Goal: Task Accomplishment & Management: Complete application form

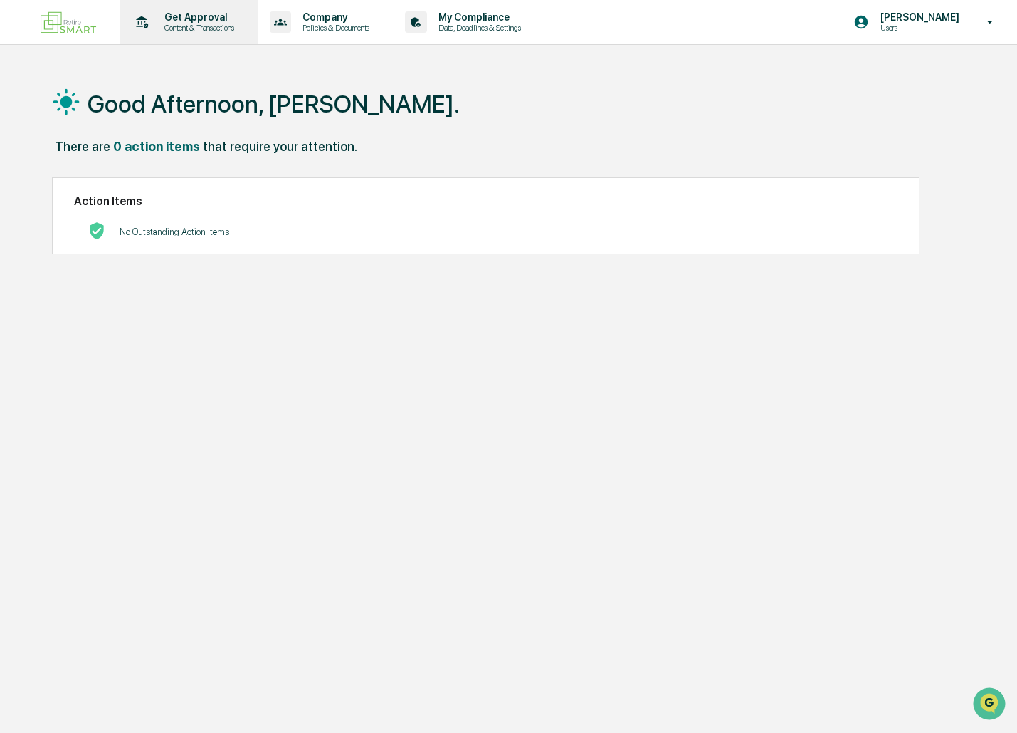
click at [196, 17] on p "Get Approval" at bounding box center [197, 16] width 88 height 11
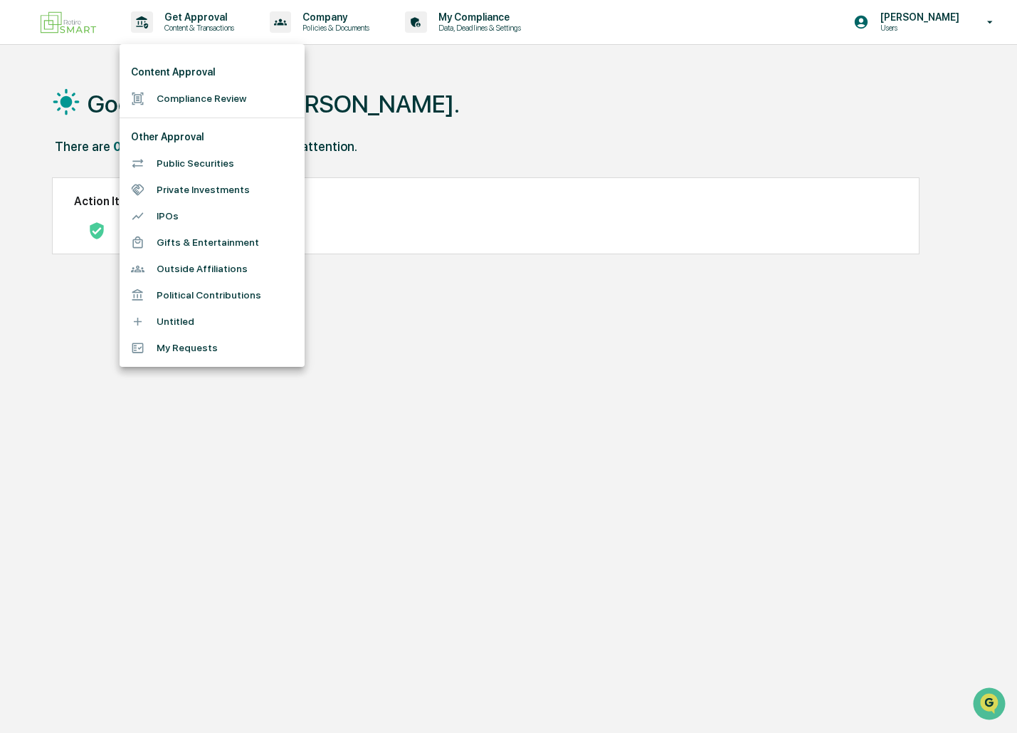
click at [186, 93] on li "Compliance Review" at bounding box center [212, 98] width 185 height 26
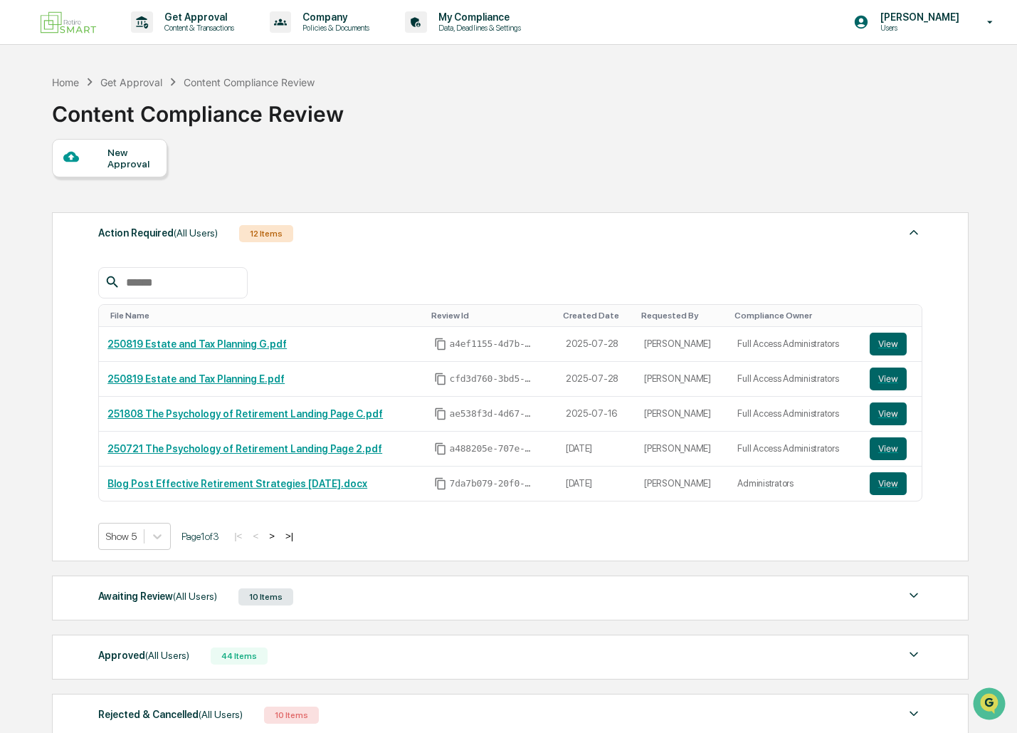
click at [143, 159] on div "New Approval" at bounding box center [132, 158] width 48 height 23
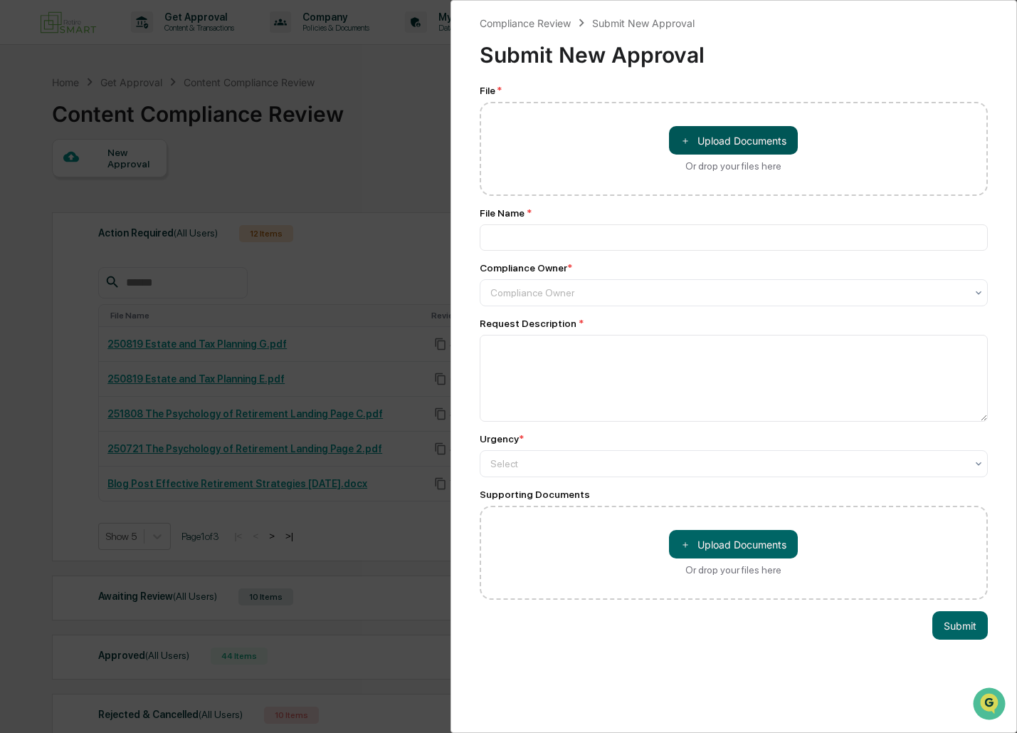
click at [770, 135] on button "＋ Upload Documents" at bounding box center [733, 140] width 129 height 28
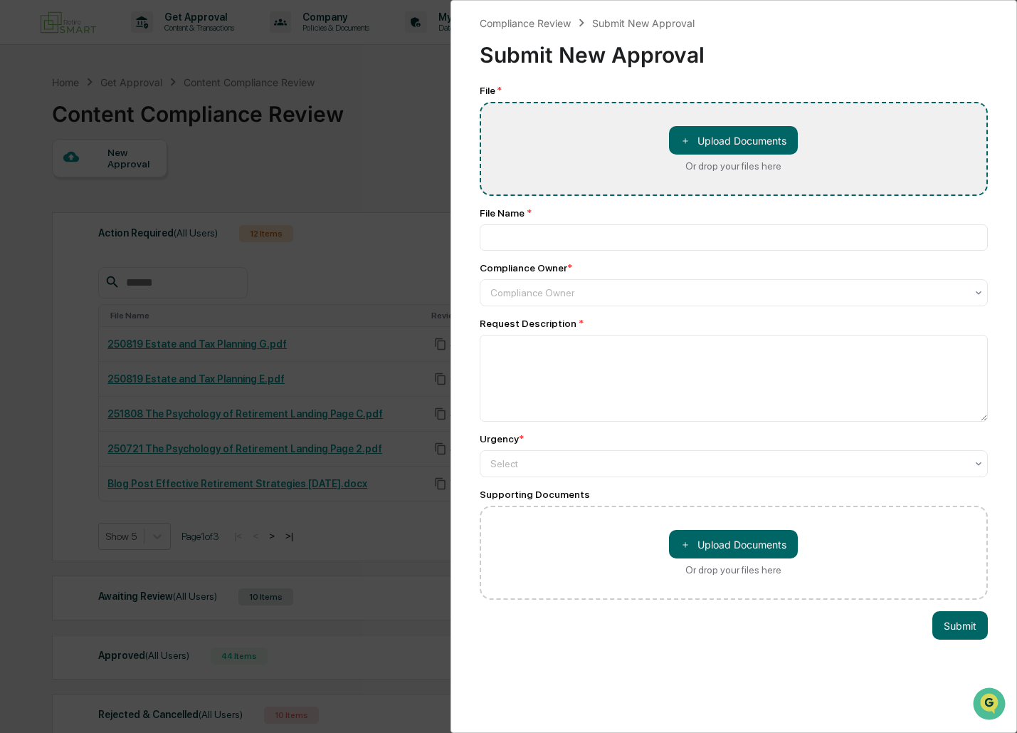
type input "**********"
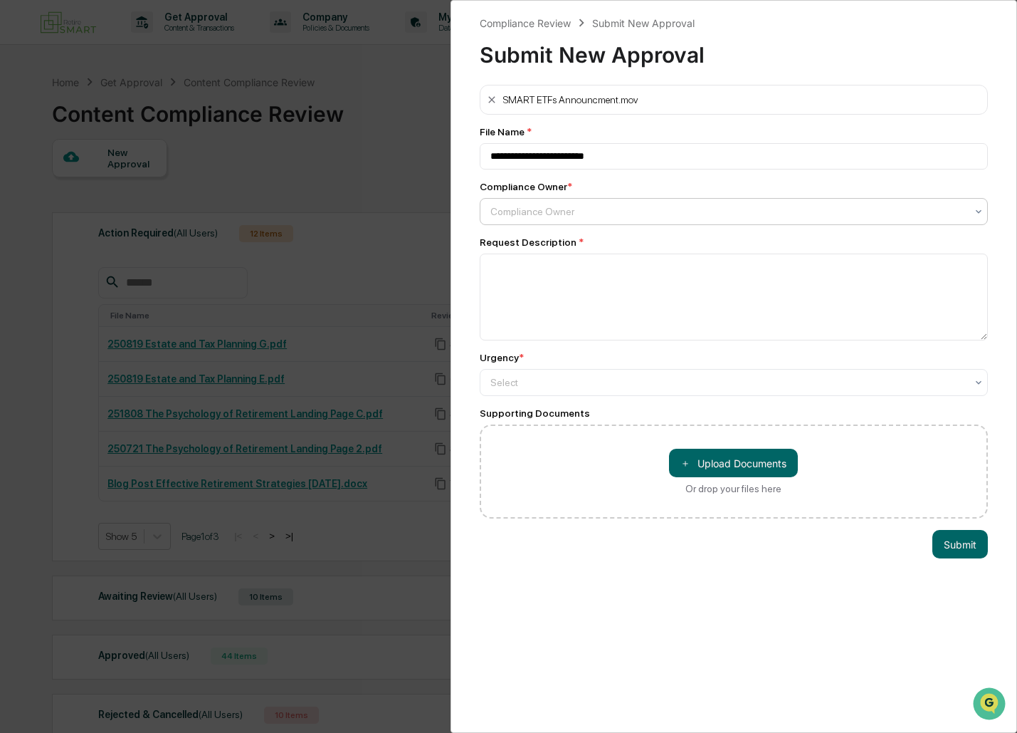
click at [631, 209] on div at bounding box center [729, 211] width 476 height 14
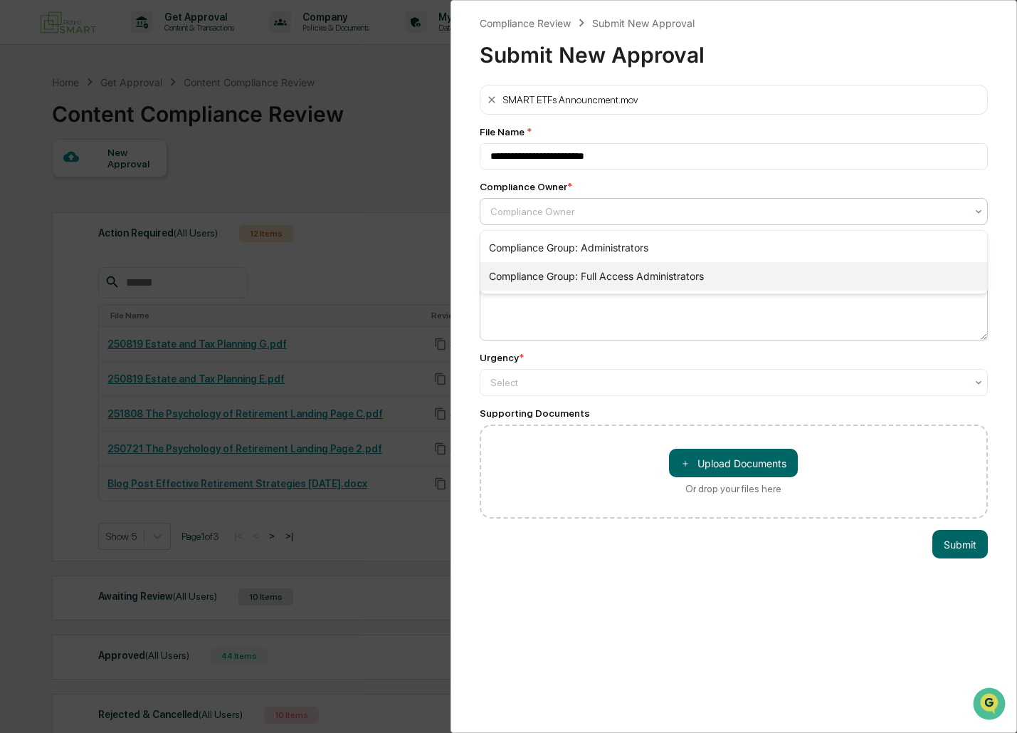
click at [640, 275] on div "Compliance Group: Full Access Administrators" at bounding box center [735, 276] width 508 height 28
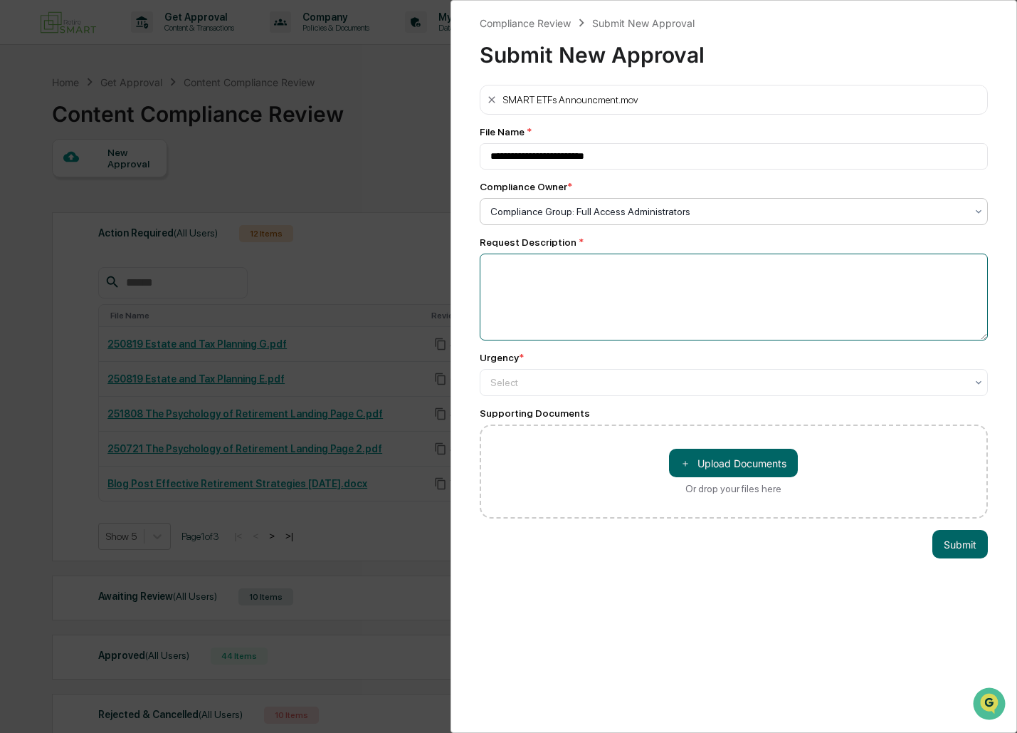
click at [641, 275] on textarea at bounding box center [734, 296] width 509 height 87
type textarea "**********"
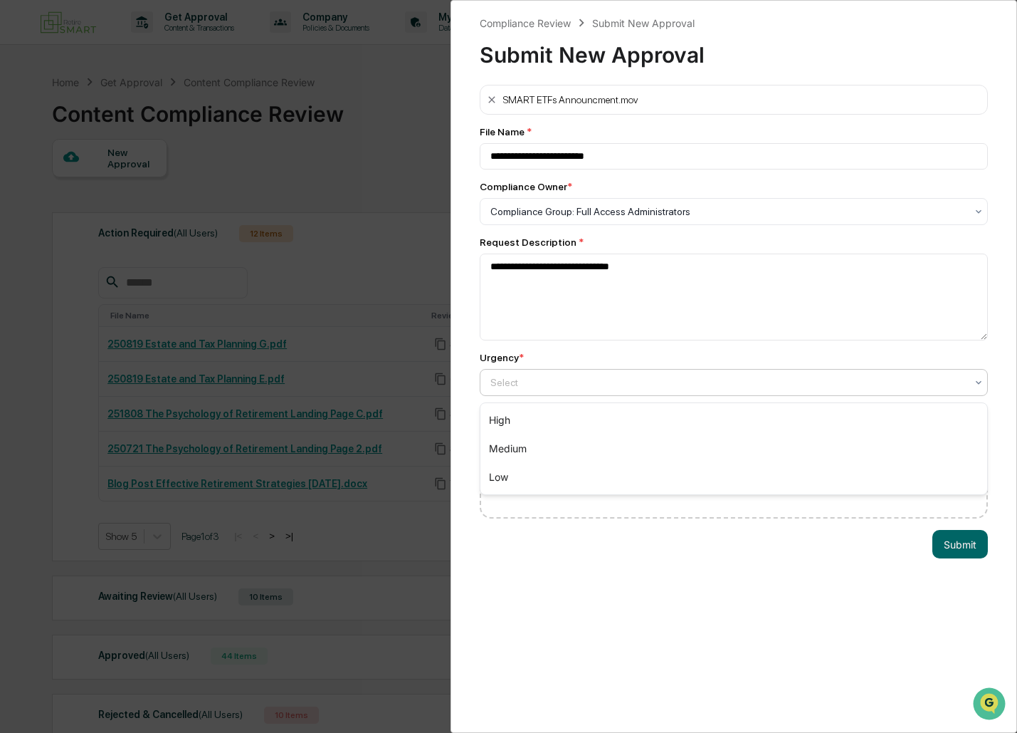
click at [670, 380] on div at bounding box center [729, 382] width 476 height 14
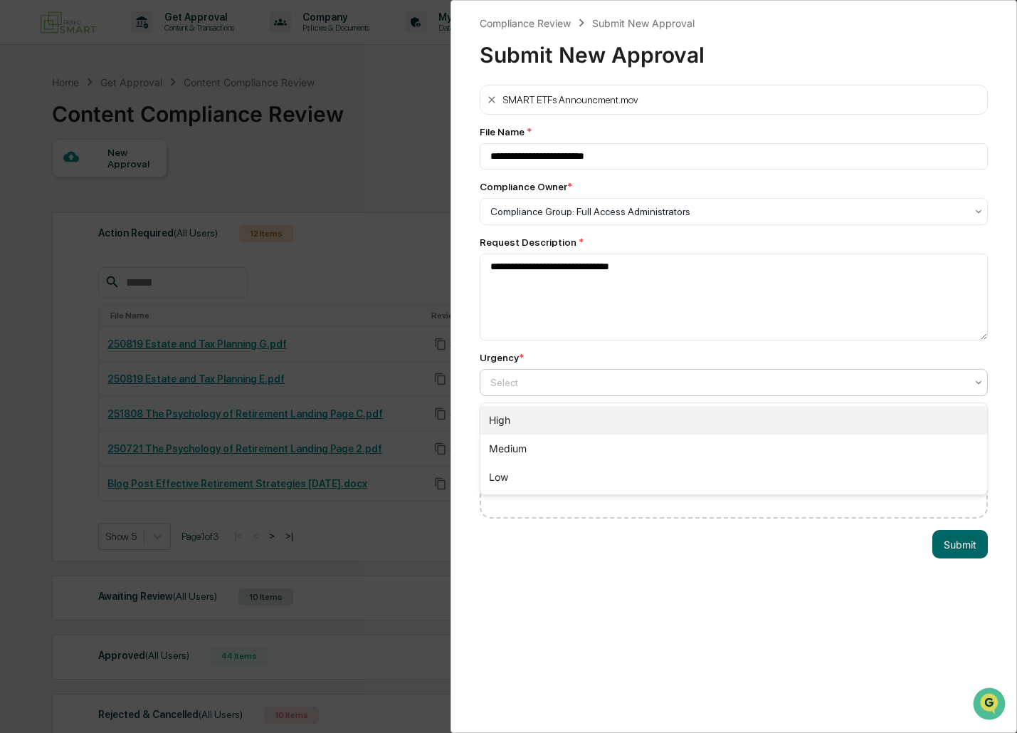
click at [619, 416] on div "High" at bounding box center [735, 420] width 508 height 28
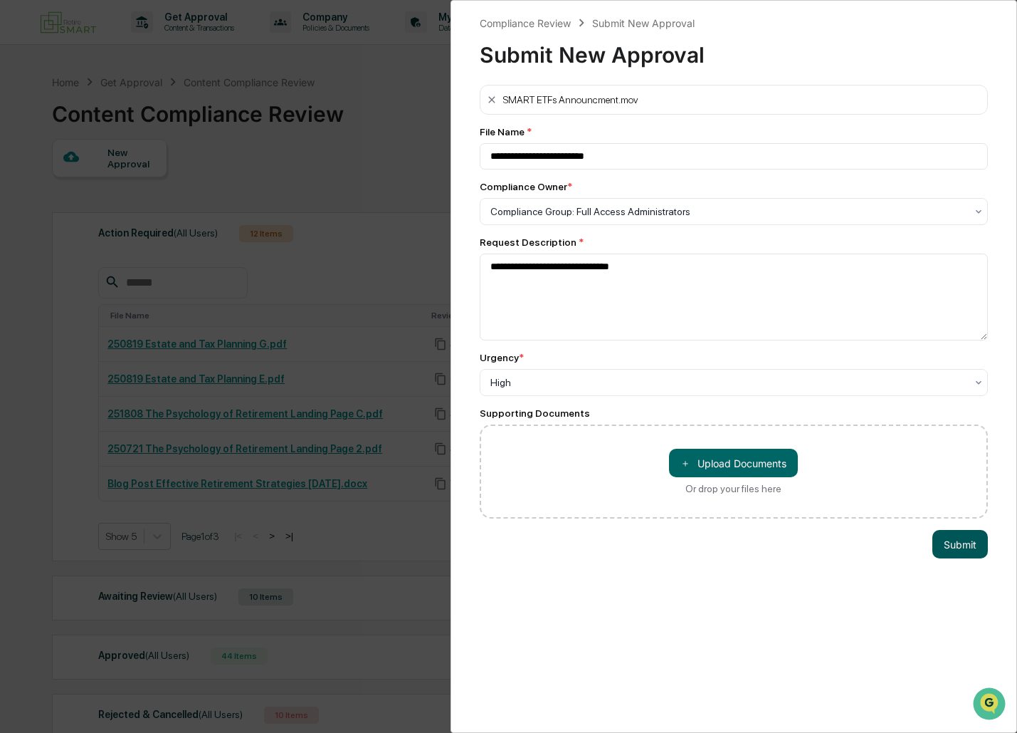
click at [938, 545] on button "Submit" at bounding box center [961, 544] width 56 height 28
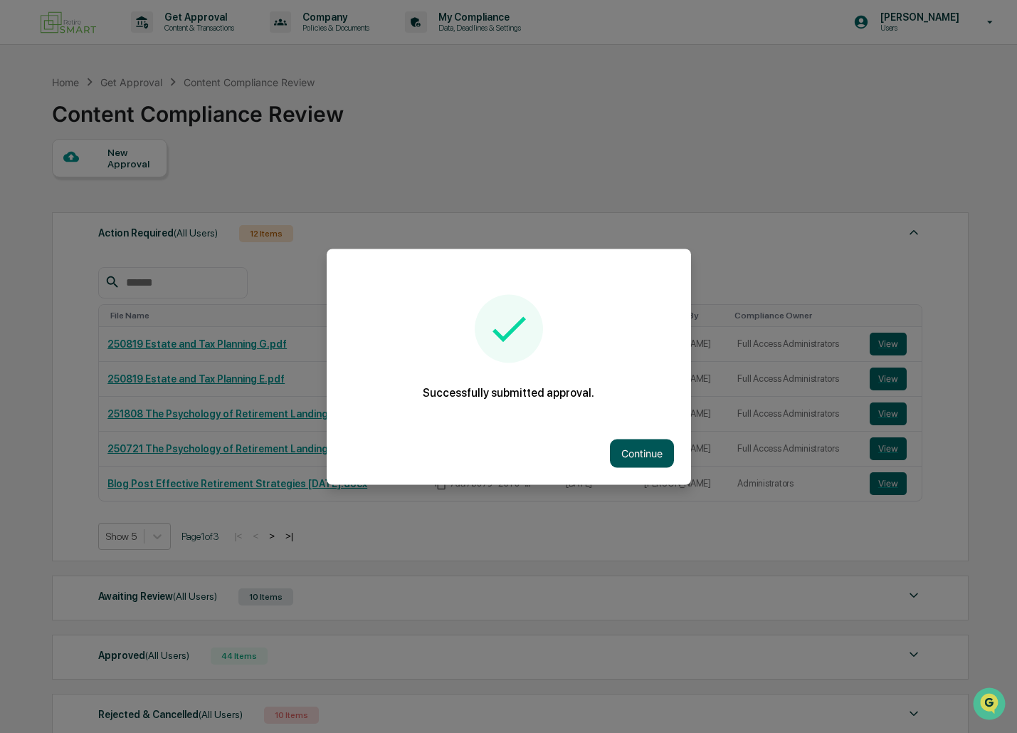
click at [650, 445] on button "Continue" at bounding box center [642, 453] width 64 height 28
